Goal: Transaction & Acquisition: Purchase product/service

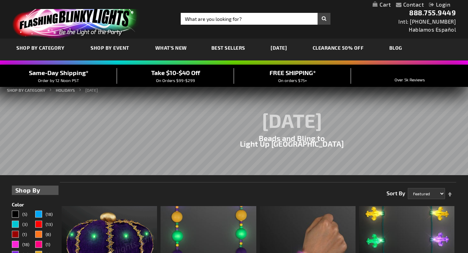
click at [349, 46] on link "CLEARANCE 50% OFF" at bounding box center [338, 47] width 62 height 23
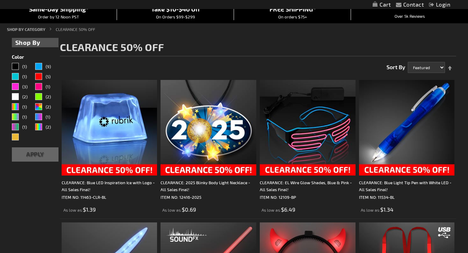
scroll to position [72, 0]
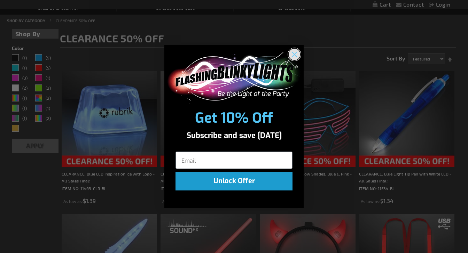
click at [295, 52] on circle "Close dialog" at bounding box center [294, 53] width 11 height 11
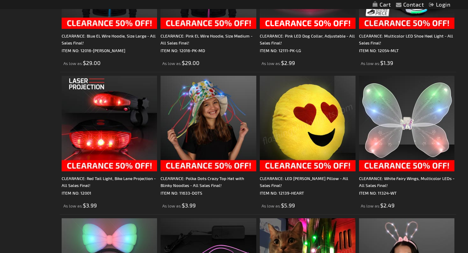
scroll to position [0, 0]
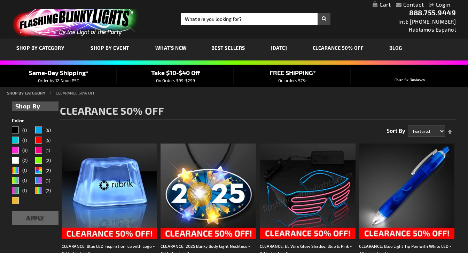
click at [232, 48] on span "Best Sellers" at bounding box center [228, 48] width 34 height 6
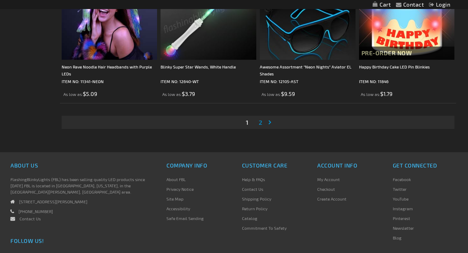
scroll to position [2233, 0]
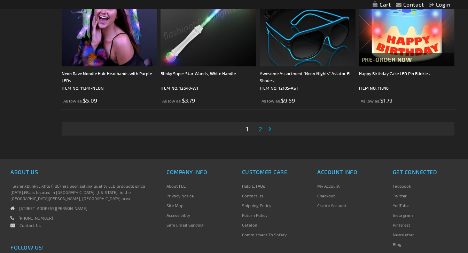
click at [261, 133] on span "2" at bounding box center [260, 129] width 3 height 8
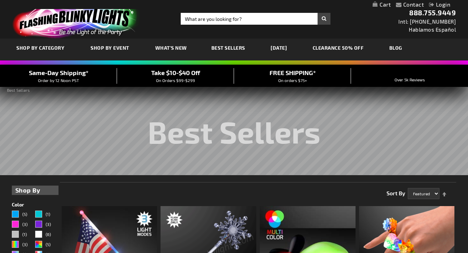
click at [177, 49] on span "What's New" at bounding box center [171, 48] width 32 height 6
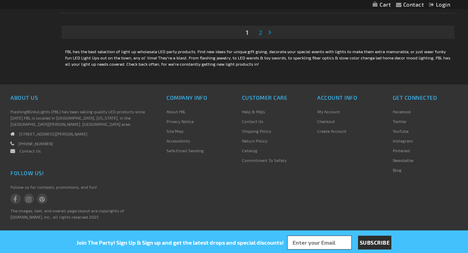
scroll to position [2147, 0]
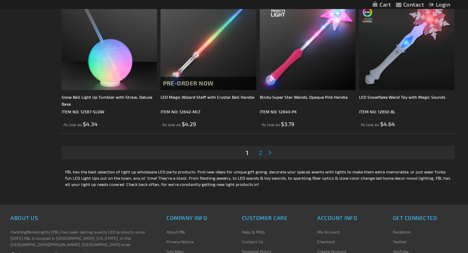
click at [262, 157] on span "2" at bounding box center [260, 153] width 3 height 8
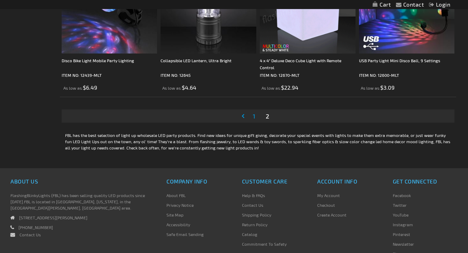
scroll to position [2184, 0]
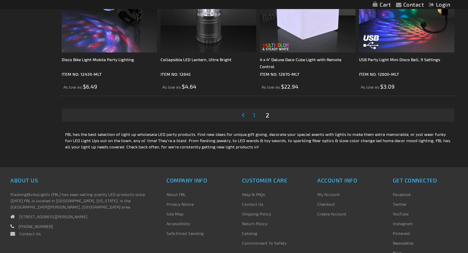
click at [255, 119] on span "1" at bounding box center [254, 115] width 2 height 8
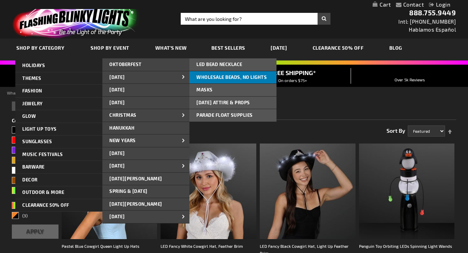
click at [232, 75] on span "Wholesale Beads, No Lights" at bounding box center [231, 78] width 70 height 6
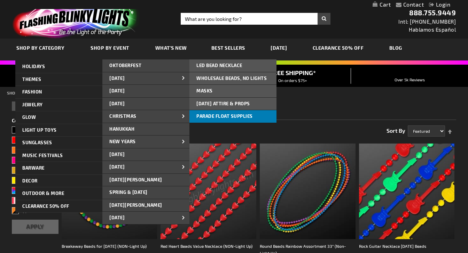
click at [224, 116] on span "Parade Float Supplies" at bounding box center [224, 117] width 56 height 6
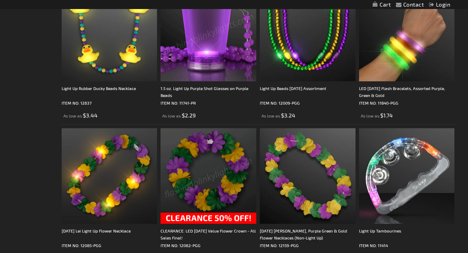
scroll to position [571, 0]
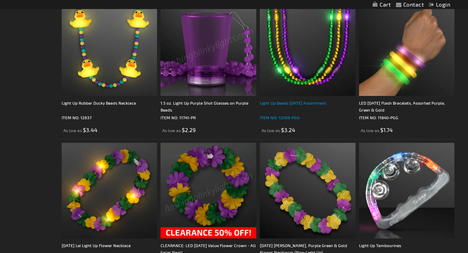
click at [286, 109] on div "Light Up Beads Mardi Gras Assortment" at bounding box center [308, 107] width 96 height 14
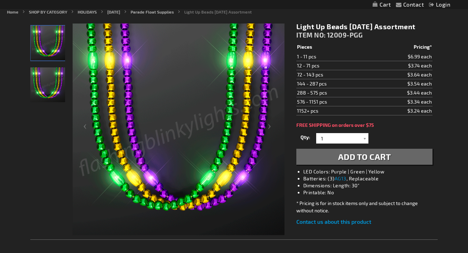
scroll to position [83, 0]
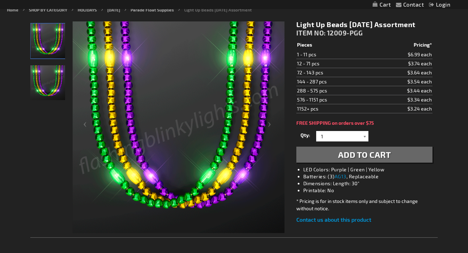
click at [364, 137] on div at bounding box center [364, 136] width 7 height 10
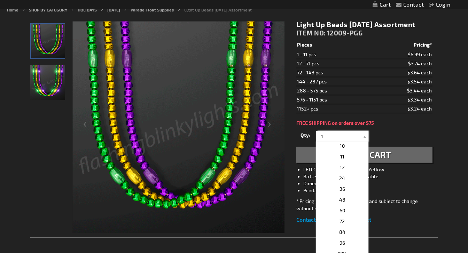
scroll to position [97, 0]
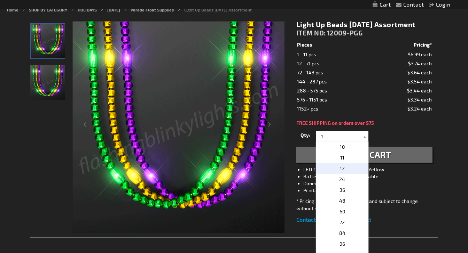
click at [353, 171] on p "12" at bounding box center [342, 168] width 52 height 11
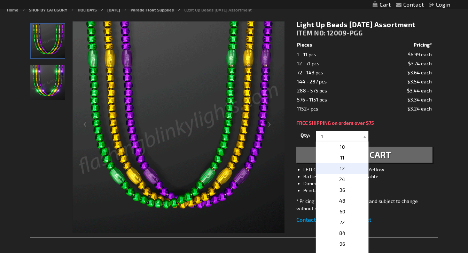
type input "12"
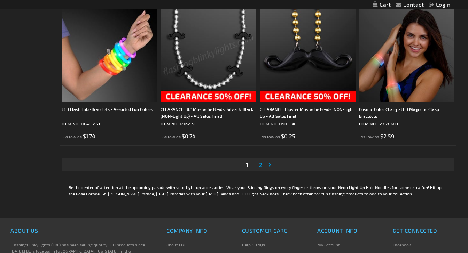
scroll to position [2133, 0]
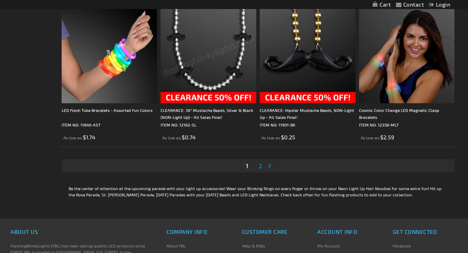
click at [262, 170] on span "2" at bounding box center [260, 166] width 3 height 8
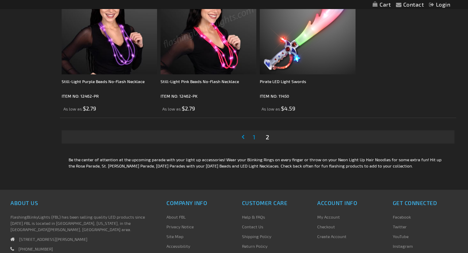
scroll to position [1431, 0]
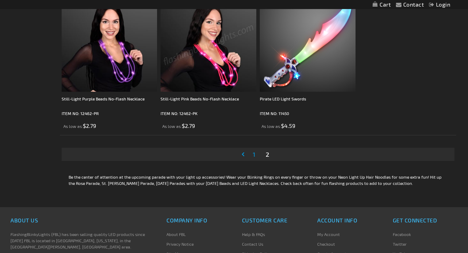
click at [256, 160] on link "Page 1" at bounding box center [253, 154] width 5 height 10
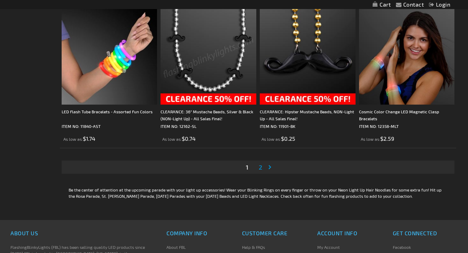
scroll to position [2133, 0]
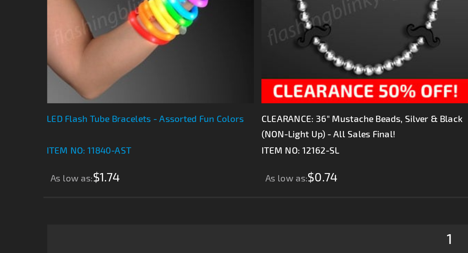
click at [99, 121] on div "LED Flash Tube Bracelets - Assorted Fun Colors" at bounding box center [110, 114] width 96 height 14
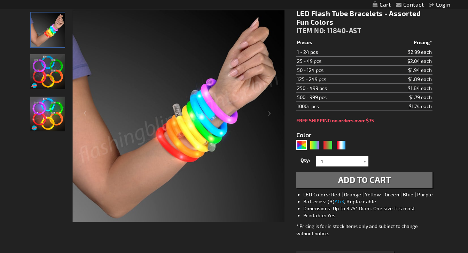
click at [55, 76] on img "LED Flash Tube Bracelets - Assorted Fun Colors" at bounding box center [47, 71] width 35 height 35
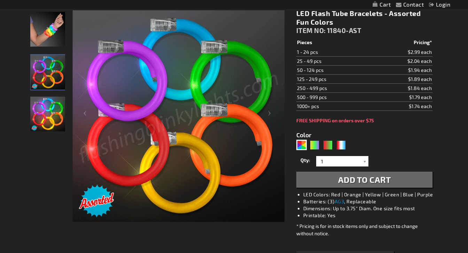
click at [52, 37] on img "Hand model wearing LED Flash Tube Bracelets - Assorted Fun Colors" at bounding box center [47, 29] width 35 height 35
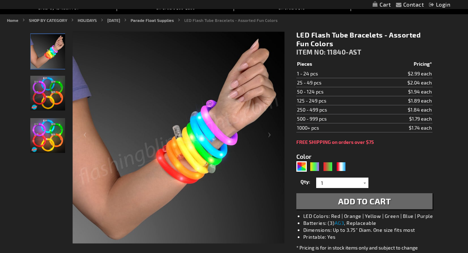
scroll to position [47, 0]
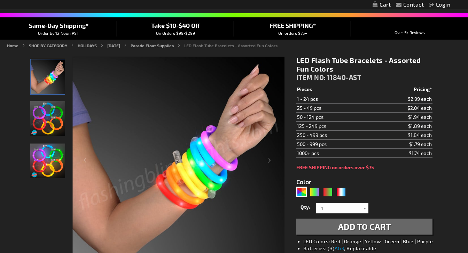
click at [53, 84] on img "Hand model wearing LED Flash Tube Bracelets - Assorted Fun Colors" at bounding box center [48, 77] width 35 height 35
click at [57, 112] on img "LED Flash Tube Bracelets - Assorted Fun Colors" at bounding box center [47, 118] width 35 height 35
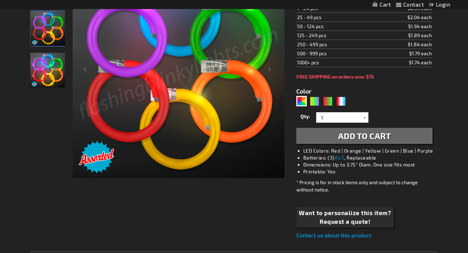
scroll to position [107, 0]
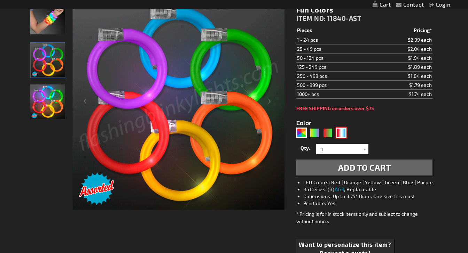
click at [342, 134] on div "RWB" at bounding box center [341, 133] width 10 height 10
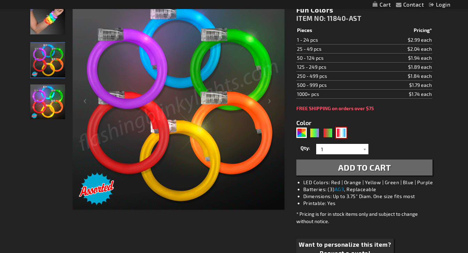
type input "5643"
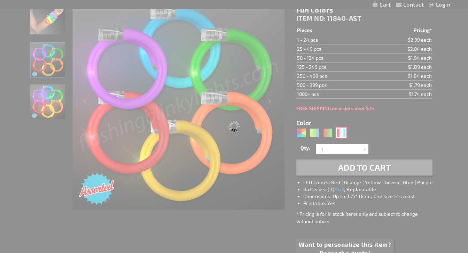
type input "11840-RWB"
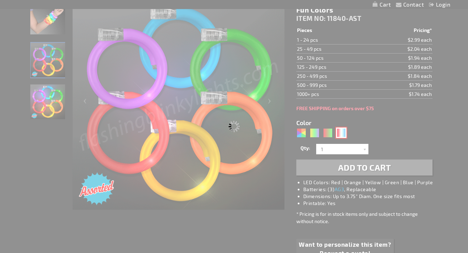
type input "Customize - Flashing Tube Bracelets for [DATE], Assorted Red, White &amp; Blue …"
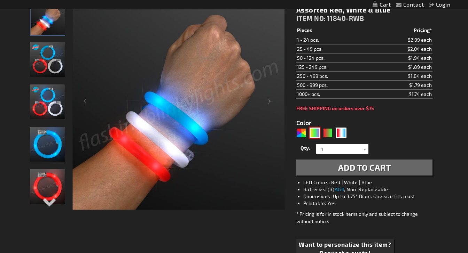
click at [316, 134] on div "PGG" at bounding box center [315, 133] width 10 height 10
type input "5638"
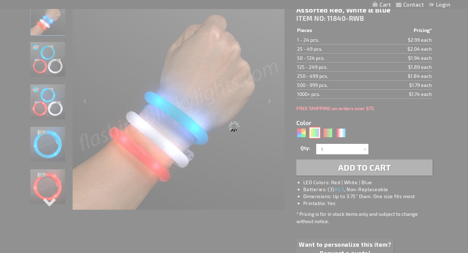
type input "11840-PGG"
type input "Customize - LED [DATE] Flash Bracelets, Assorted Purple, Green &amp; Gold - ITE…"
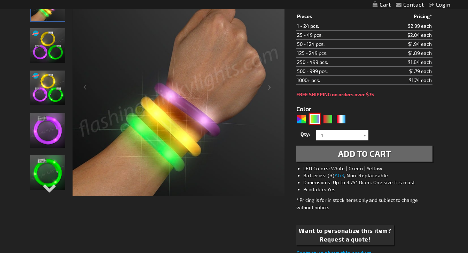
scroll to position [121, 0]
click at [300, 119] on div "AST" at bounding box center [301, 119] width 10 height 10
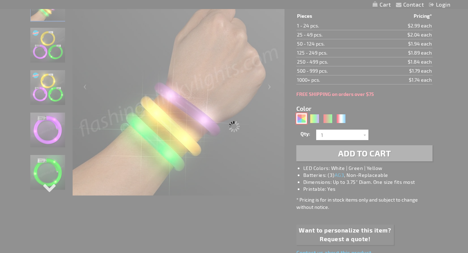
type input "5630"
type input "11840-AST"
type input "Customize - LED Flash Tube Bracelets - Assorted Fun Colors - ITEM NO: 11840-AST"
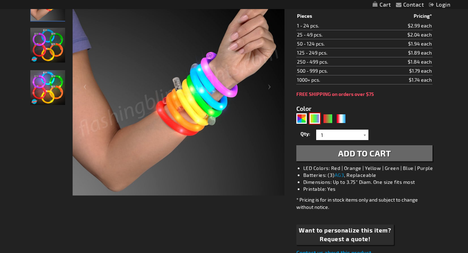
click at [314, 120] on div "PGG" at bounding box center [315, 119] width 10 height 10
type input "5638"
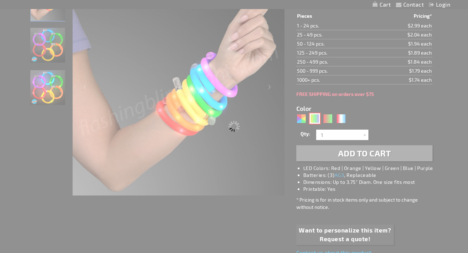
type input "11840-PGG"
type input "Customize - LED [DATE] Flash Bracelets, Assorted Purple, Green &amp; Gold - ITE…"
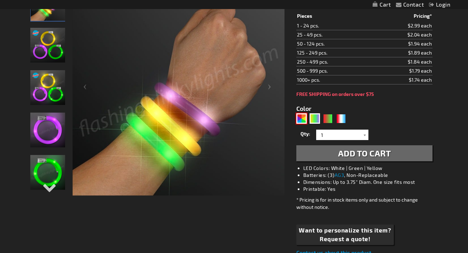
click at [302, 117] on div "AST" at bounding box center [301, 119] width 10 height 10
type input "5630"
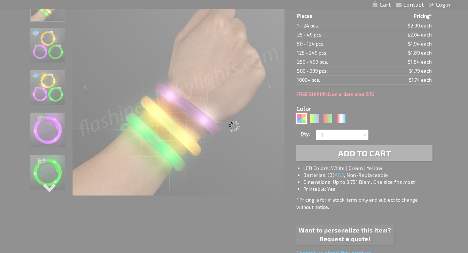
type input "11840-AST"
type input "Customize - LED Flash Tube Bracelets - Assorted Fun Colors - ITEM NO: 11840-AST"
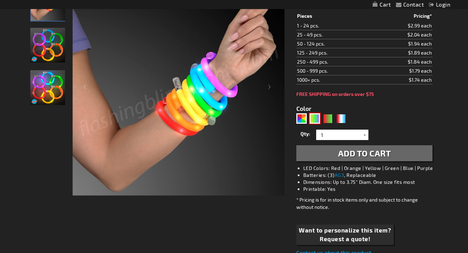
click at [315, 123] on div "PGG" at bounding box center [315, 119] width 10 height 10
type input "5638"
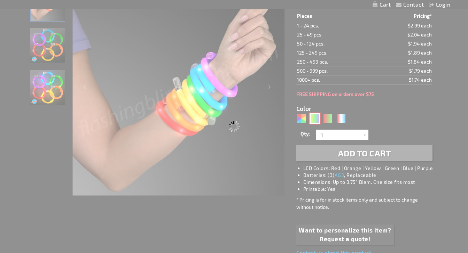
type input "11840-PGG"
type input "Customize - LED [DATE] Flash Bracelets, Assorted Purple, Green &amp; Gold - ITE…"
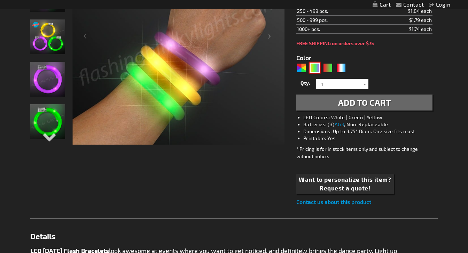
scroll to position [169, 0]
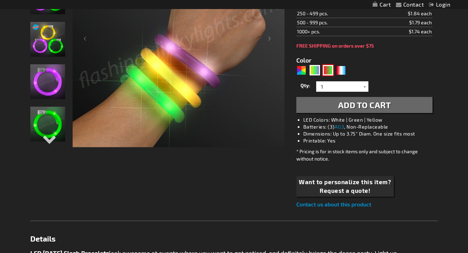
click at [329, 70] on div "RNG" at bounding box center [328, 70] width 10 height 10
type input "5642"
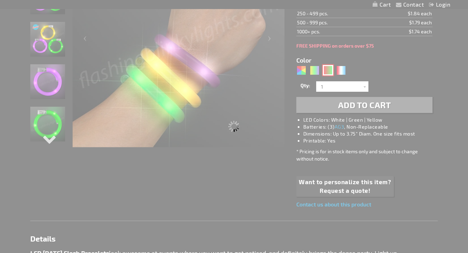
type input "11840-GNR"
type input "Customize - Flash Bracelet Light Up Christmas Assortment - ITEM NO: 11840-GNR"
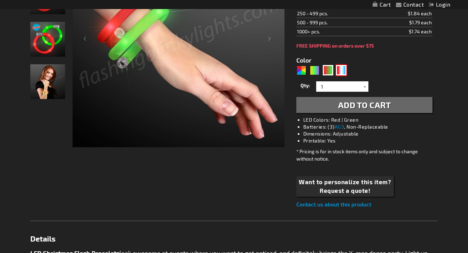
click at [341, 69] on div "RWB" at bounding box center [341, 70] width 10 height 10
type input "5643"
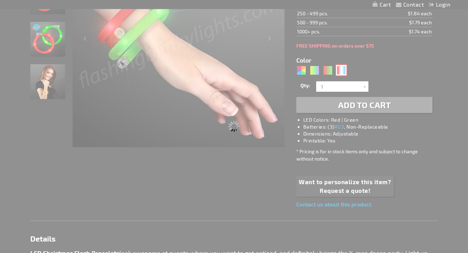
type input "11840-RWB"
type input "Customize - Flashing Tube Bracelets for [DATE], Assorted Red, White &amp; Blue …"
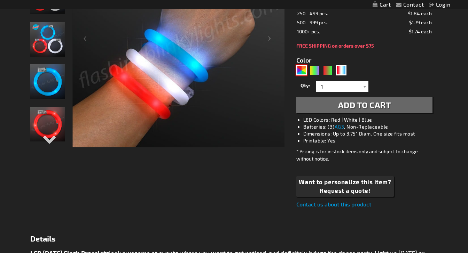
click at [304, 71] on div "AST" at bounding box center [301, 70] width 10 height 10
type input "5630"
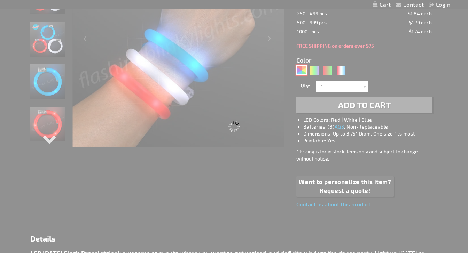
type input "11840-AST"
type input "Customize - LED Flash Tube Bracelets - Assorted Fun Colors - ITEM NO: 11840-AST"
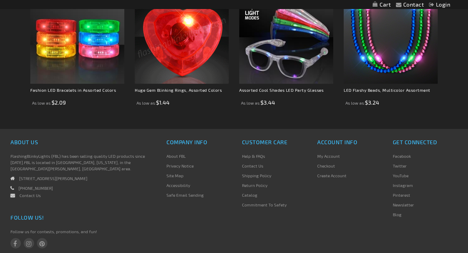
scroll to position [588, 0]
